Goal: Find specific page/section: Find specific page/section

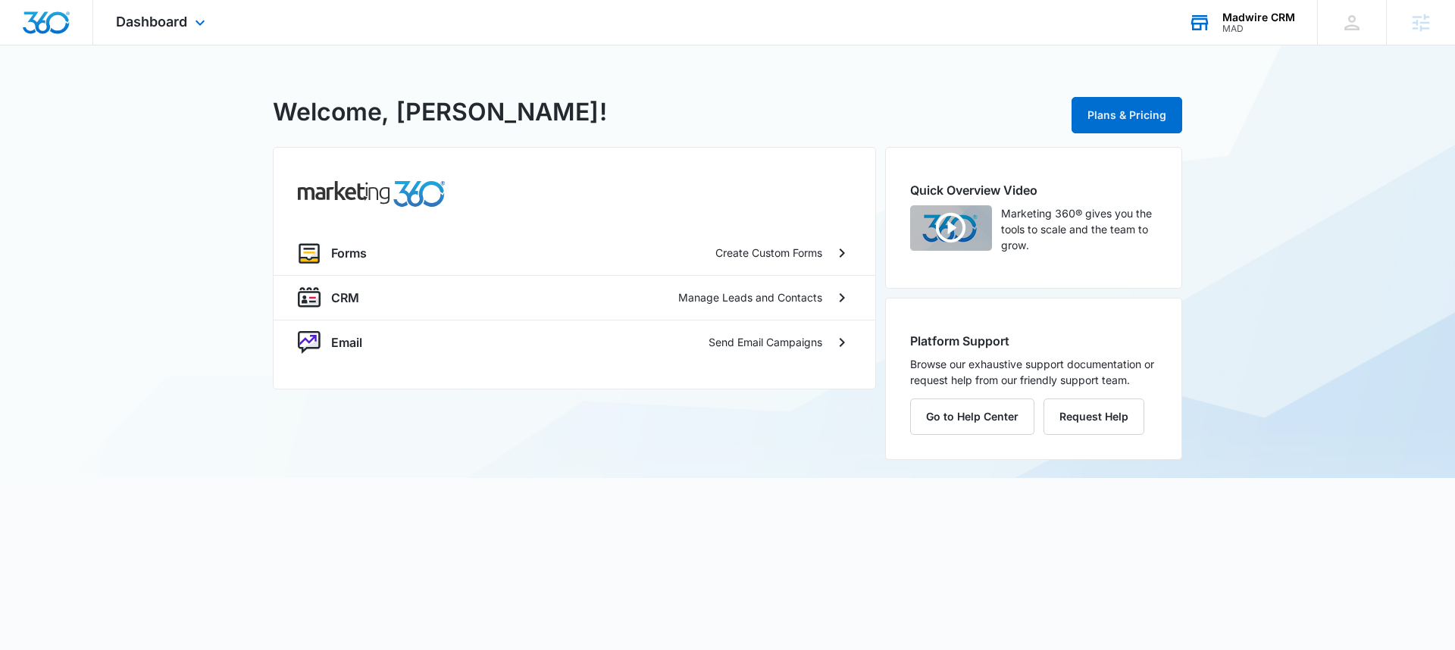
click at [1259, 24] on div "MAD" at bounding box center [1259, 28] width 73 height 11
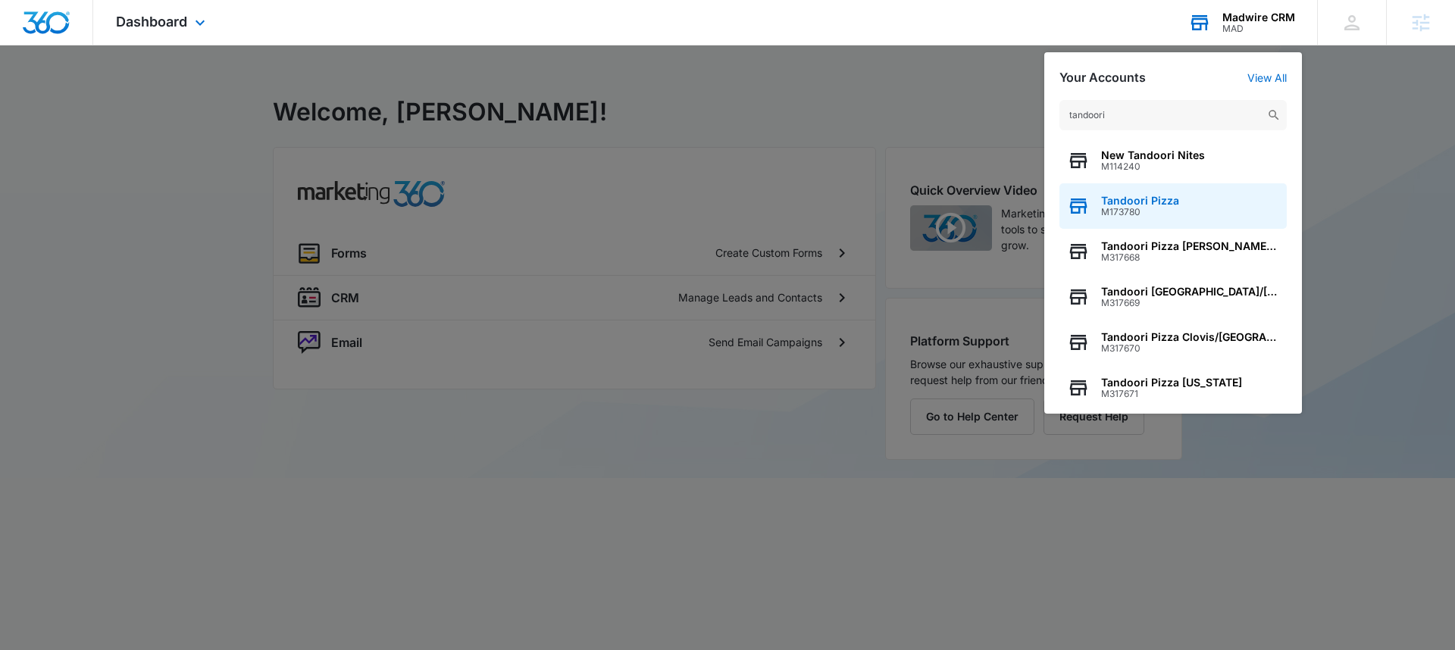
type input "tandoori"
click at [1163, 217] on div "Tandoori Pizza M173780" at bounding box center [1173, 205] width 227 height 45
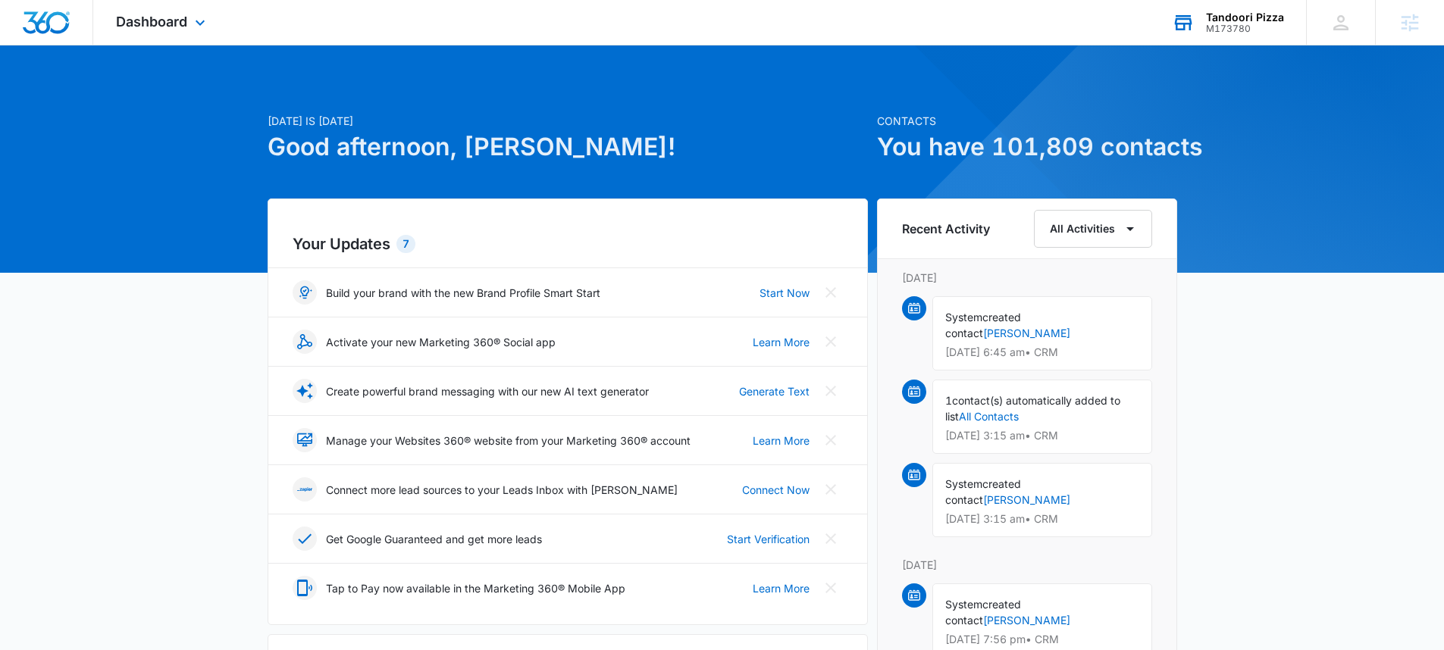
click at [183, 3] on div "Dashboard Apps Reputation Forms CRM Email Social Content Ads Intelligence Files…" at bounding box center [162, 22] width 139 height 45
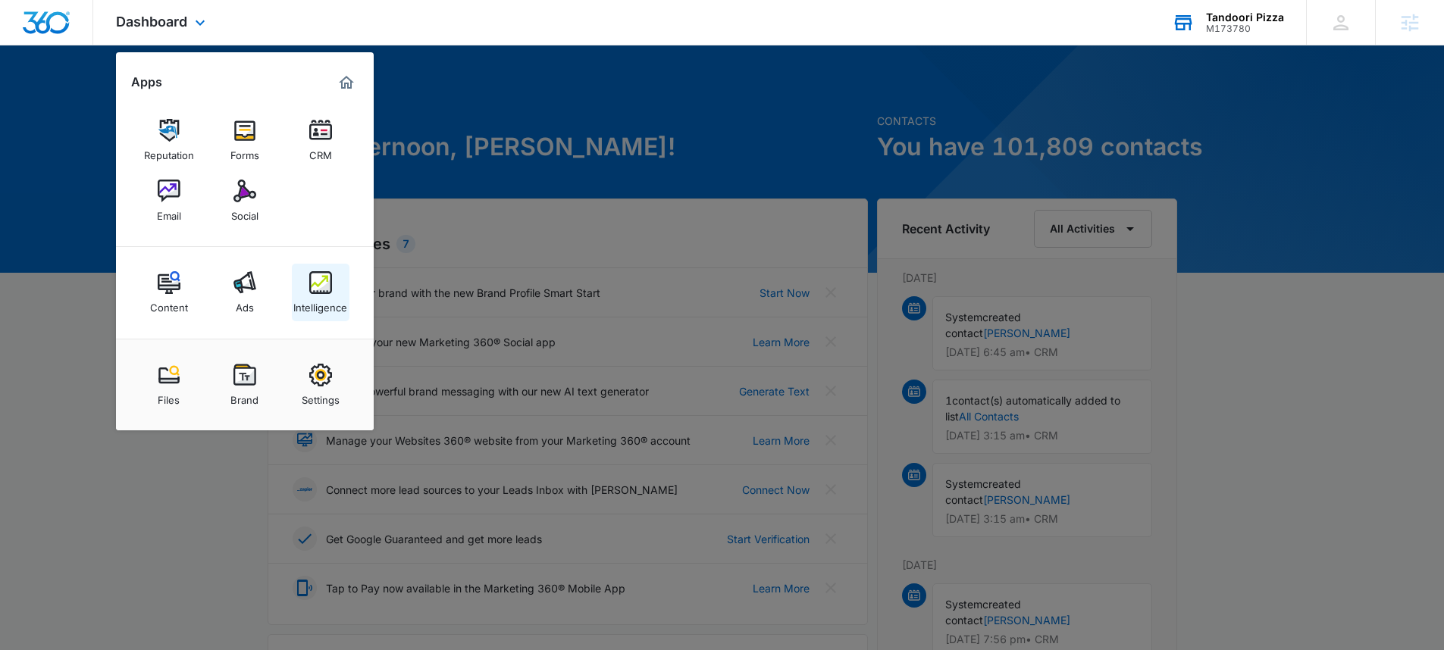
click at [305, 274] on link "Intelligence" at bounding box center [321, 293] width 58 height 58
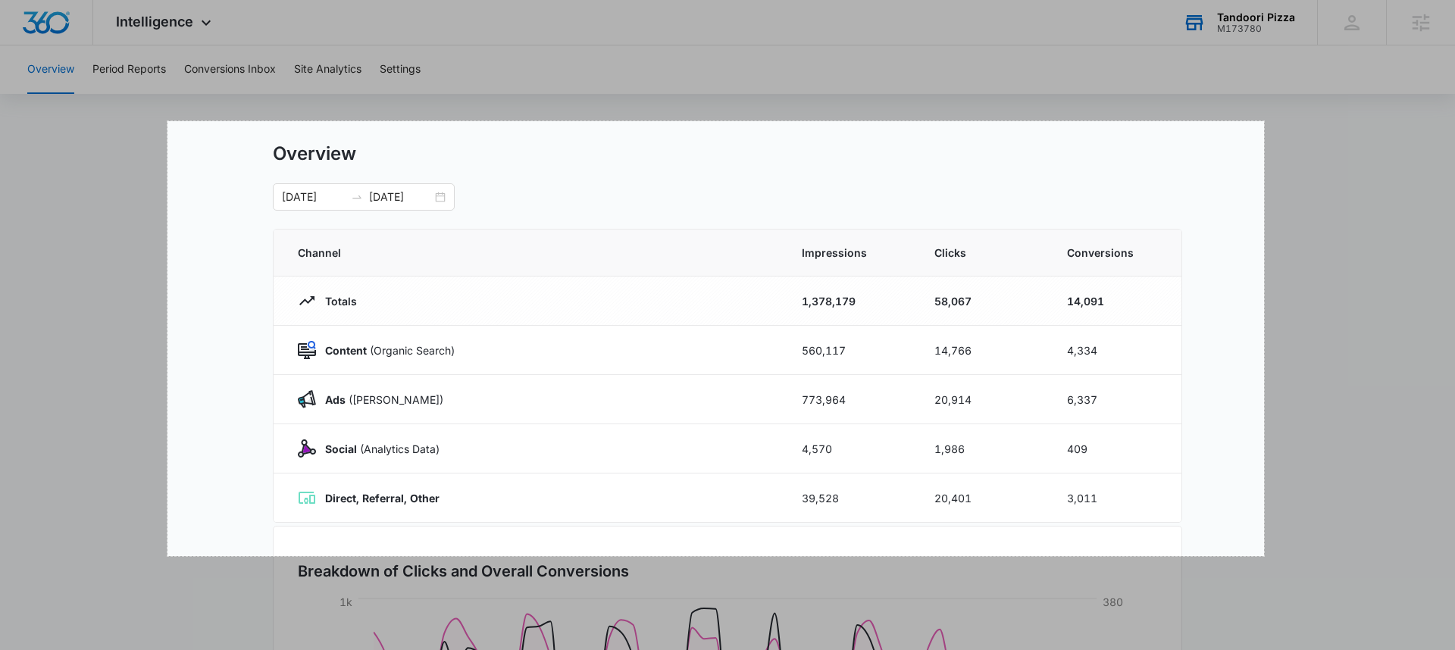
drag, startPoint x: 168, startPoint y: 121, endPoint x: 1270, endPoint y: 553, distance: 1184.2
click at [1270, 553] on div "1447 X 574" at bounding box center [727, 469] width 1455 height 938
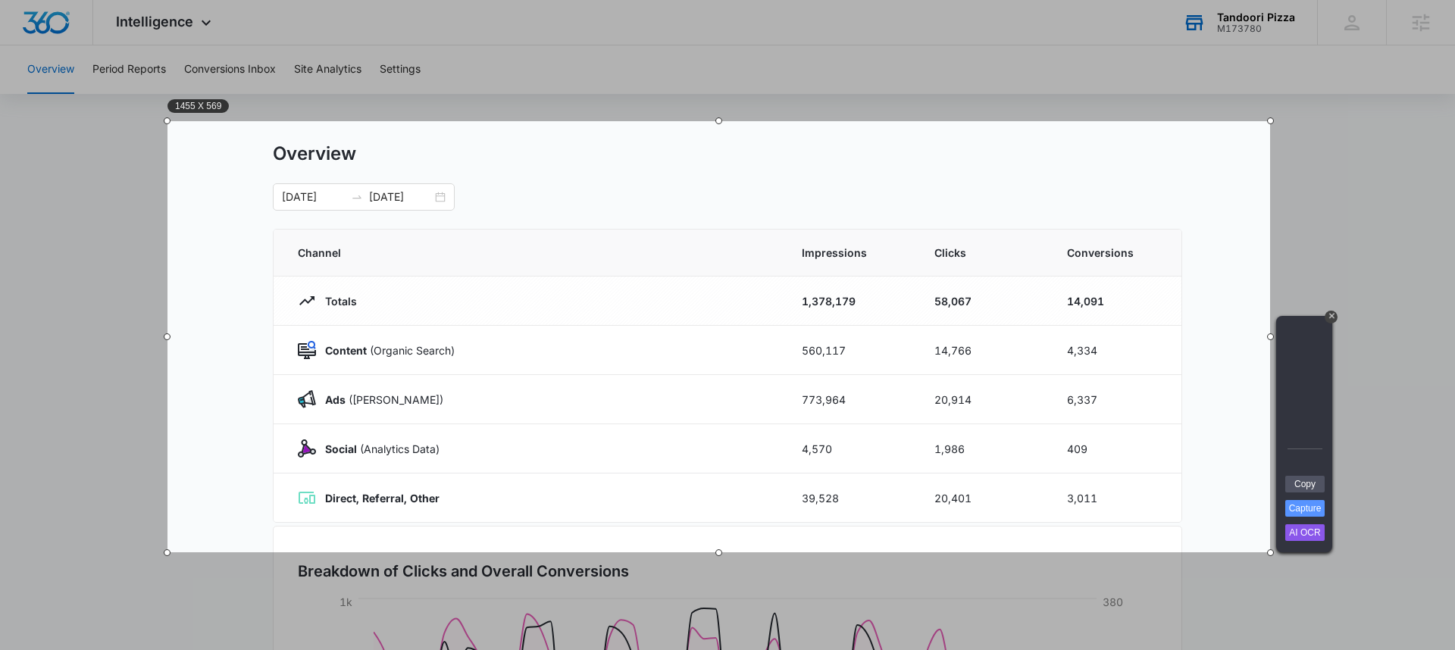
click at [1302, 485] on link "Copy" at bounding box center [1305, 484] width 39 height 17
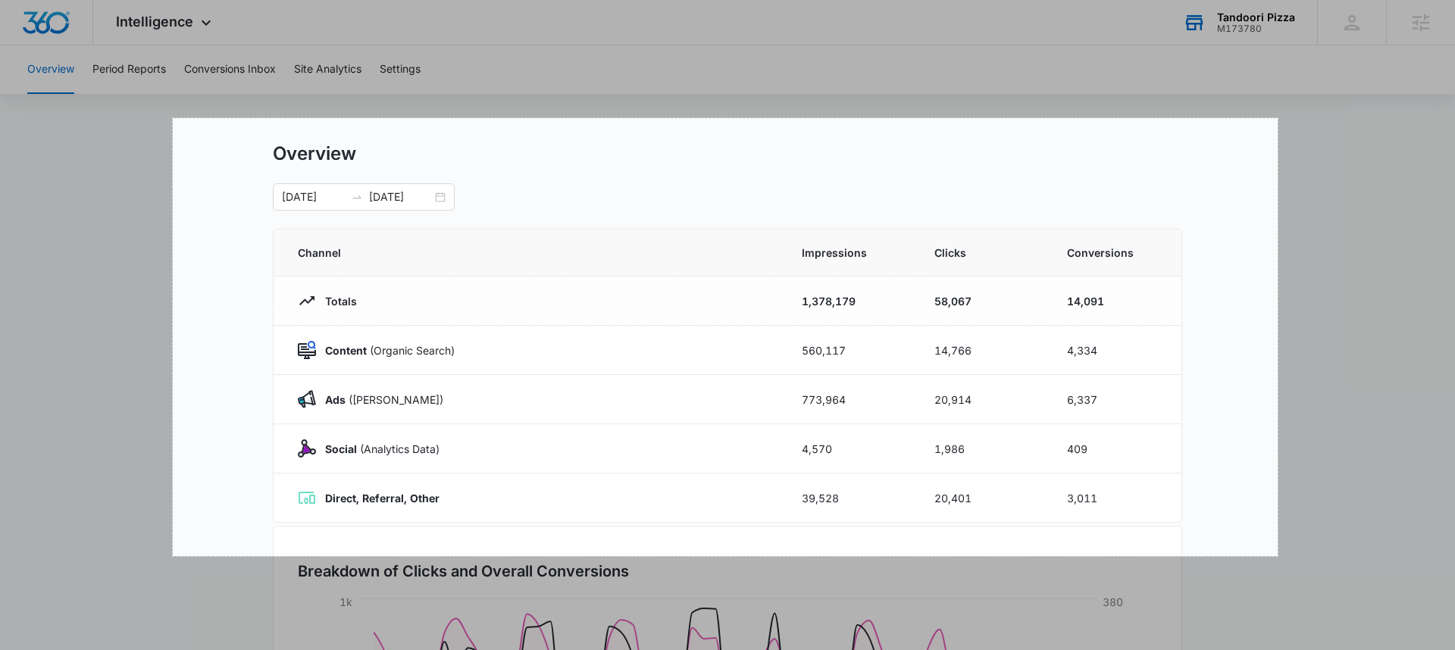
drag, startPoint x: 177, startPoint y: 117, endPoint x: 1295, endPoint y: 556, distance: 1201.1
click at [1295, 556] on div "1458 X 578" at bounding box center [727, 469] width 1455 height 938
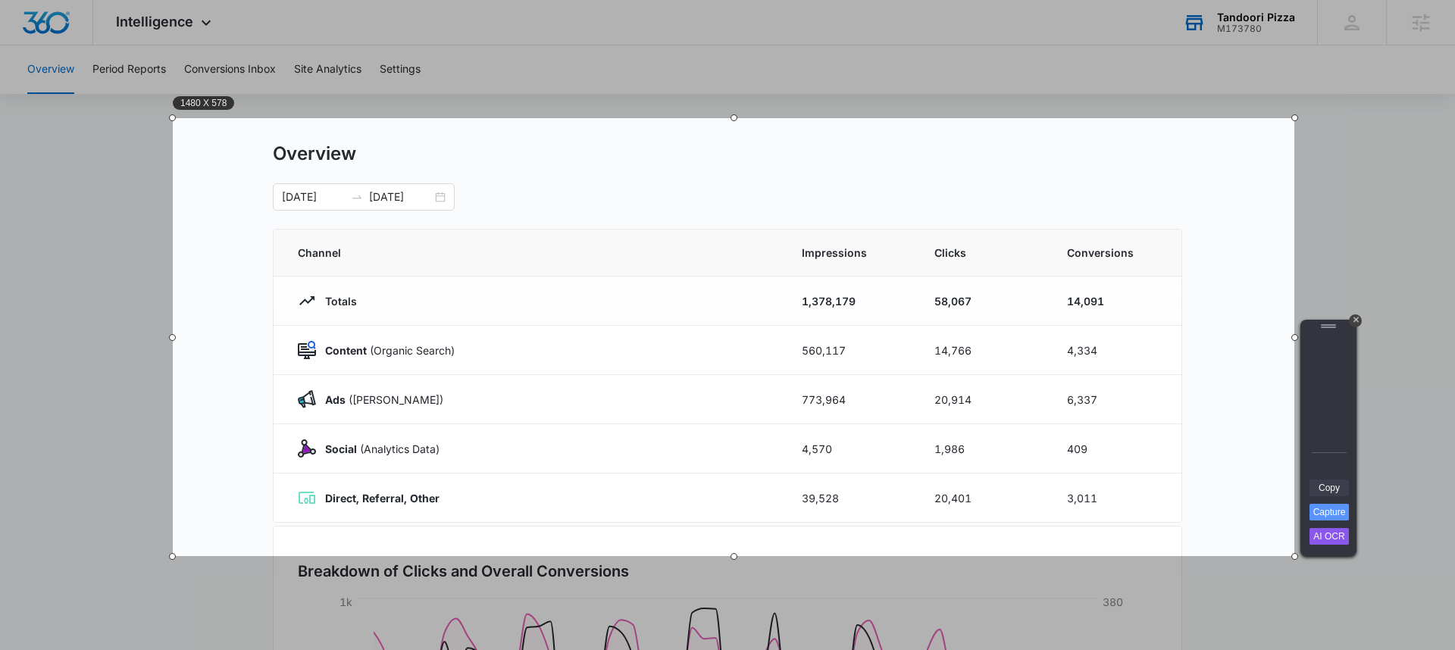
click at [1326, 490] on link "Copy" at bounding box center [1329, 488] width 39 height 17
